Goal: Book appointment/travel/reservation

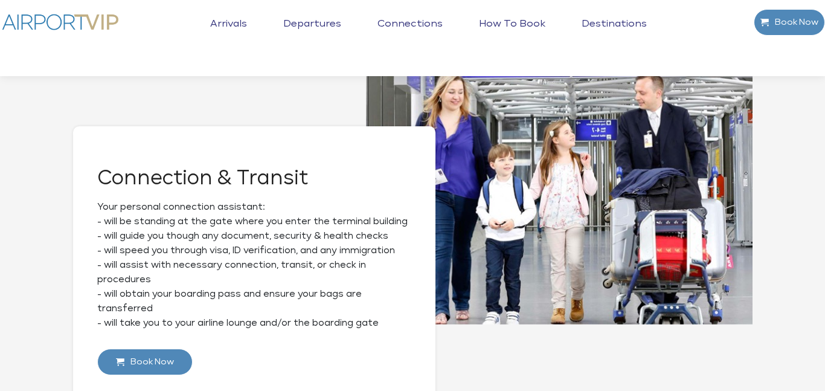
scroll to position [1190, 0]
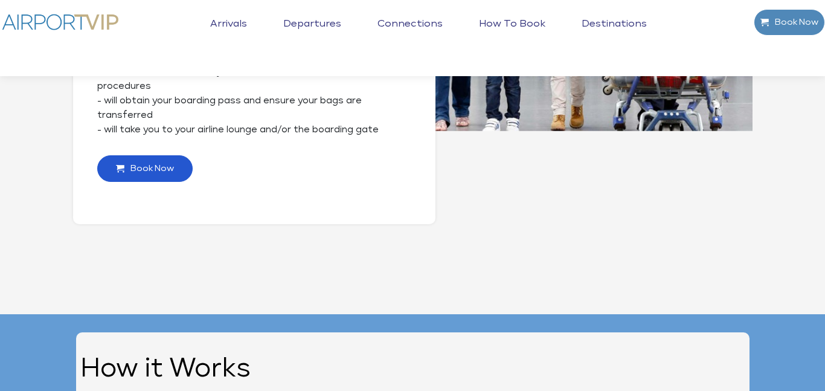
click at [173, 173] on link "Book Now" at bounding box center [144, 168] width 95 height 27
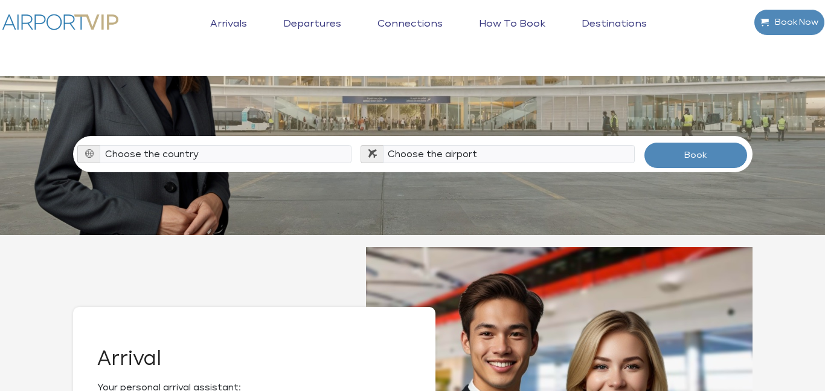
scroll to position [179, 0]
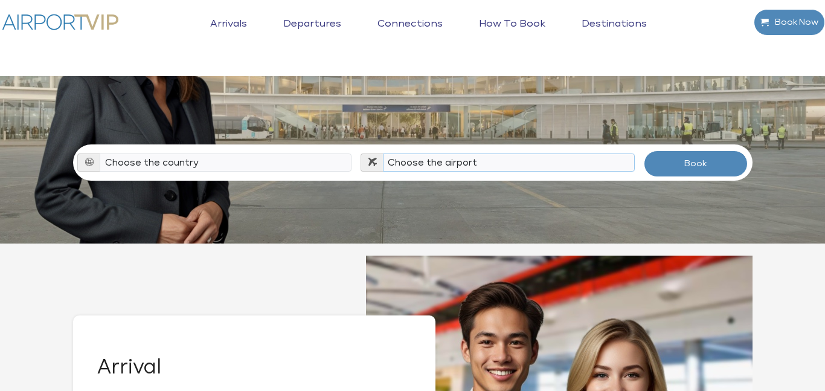
click at [397, 153] on select "Choose the airport" at bounding box center [509, 162] width 252 height 18
click at [278, 153] on select "Choose the country Albania Austria Bosnia and Herzegovina Canada China Croatia …" at bounding box center [226, 162] width 252 height 18
select select "USA"
click at [100, 153] on select "Choose the country Albania Austria Bosnia and Herzegovina Canada China Croatia …" at bounding box center [226, 162] width 252 height 18
click at [501, 153] on select "Choose the airport Albany Int'l Airport (ALB) Albuquerque Int Sunport (ABQ) Asp…" at bounding box center [509, 162] width 252 height 18
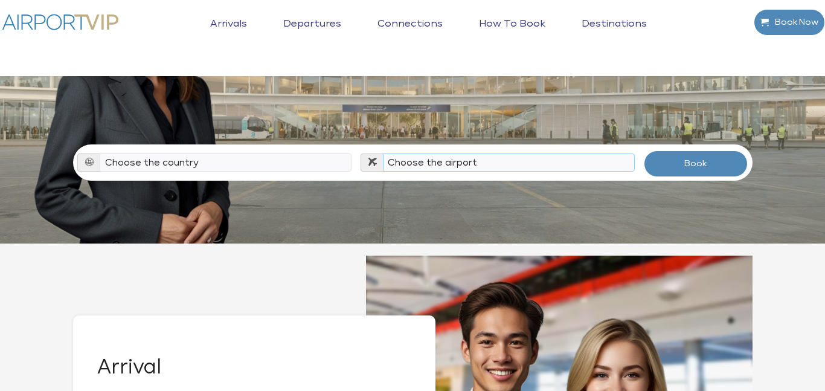
select select "TPA"
click at [383, 153] on select "Choose the airport Albany Int'l Airport (ALB) Albuquerque Int Sunport (ABQ) Asp…" at bounding box center [509, 162] width 252 height 18
click at [682, 150] on button "Book" at bounding box center [696, 163] width 104 height 27
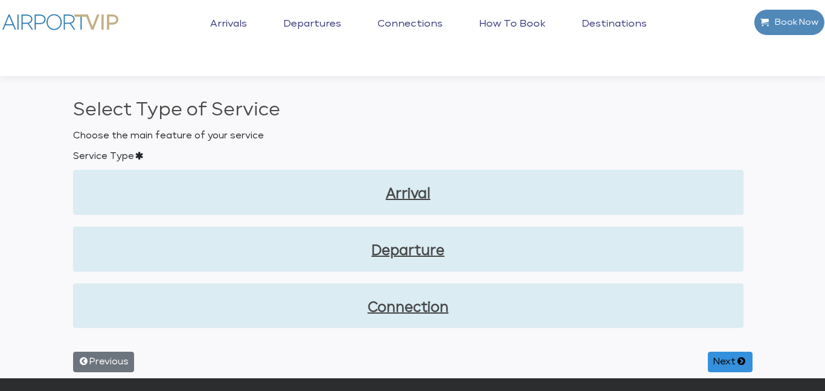
scroll to position [24, 0]
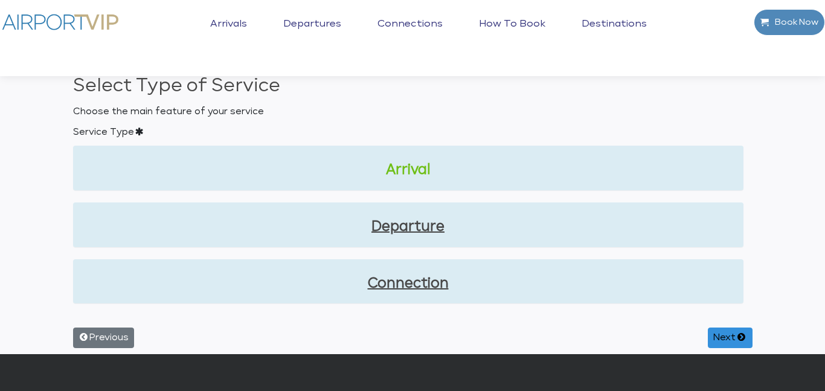
click at [462, 175] on link "Arrival" at bounding box center [408, 170] width 651 height 21
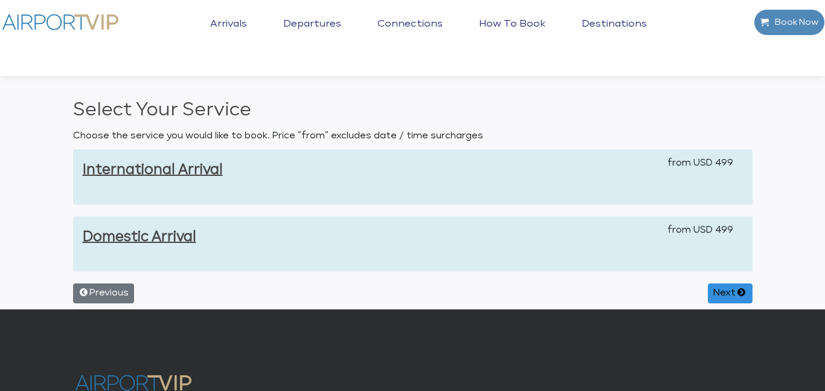
click at [307, 227] on h3 "Domestic Arrival" at bounding box center [353, 237] width 541 height 21
